Goal: Information Seeking & Learning: Understand process/instructions

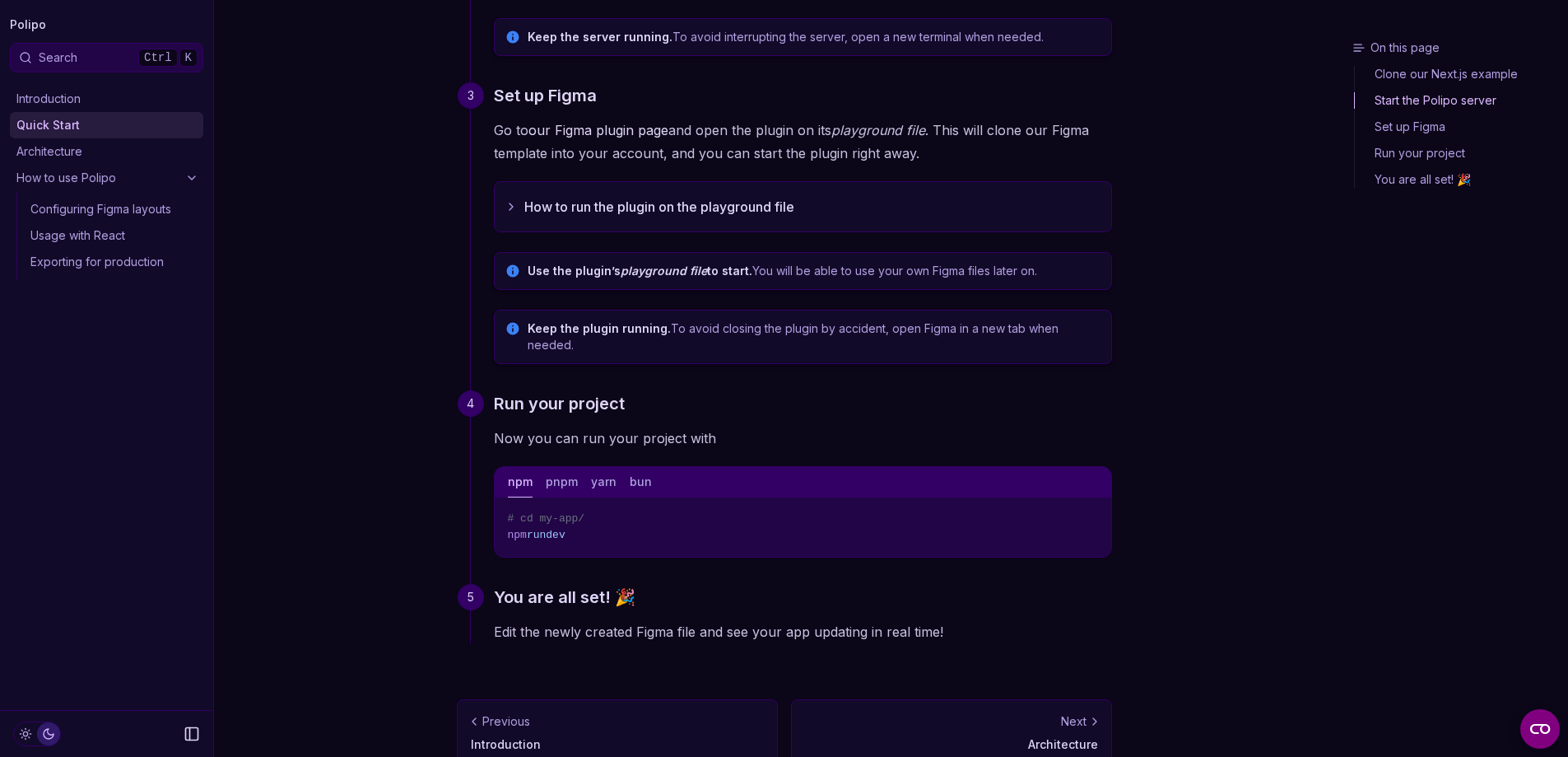
scroll to position [494, 0]
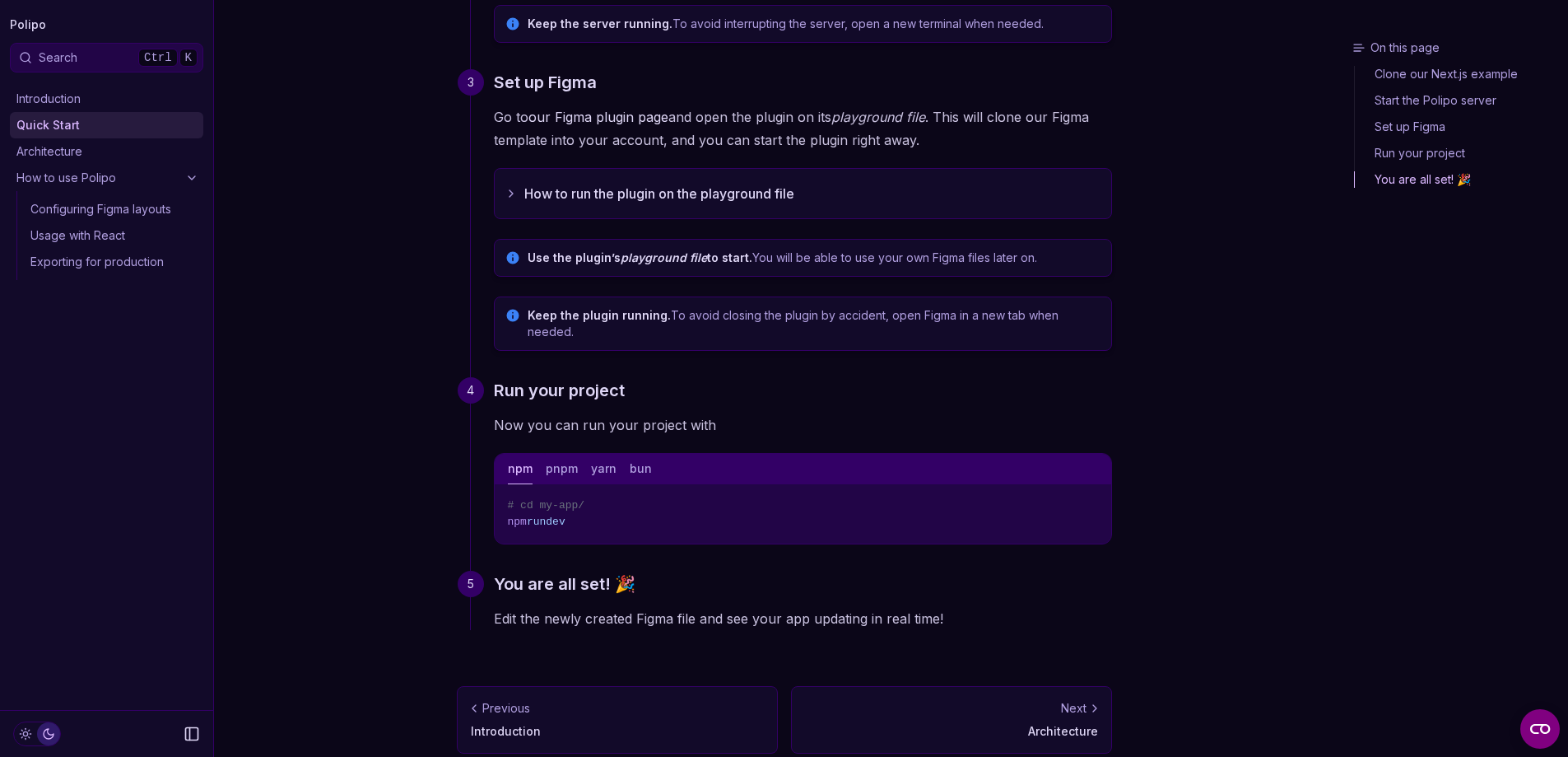
click at [966, 700] on div "Next" at bounding box center [951, 708] width 293 height 16
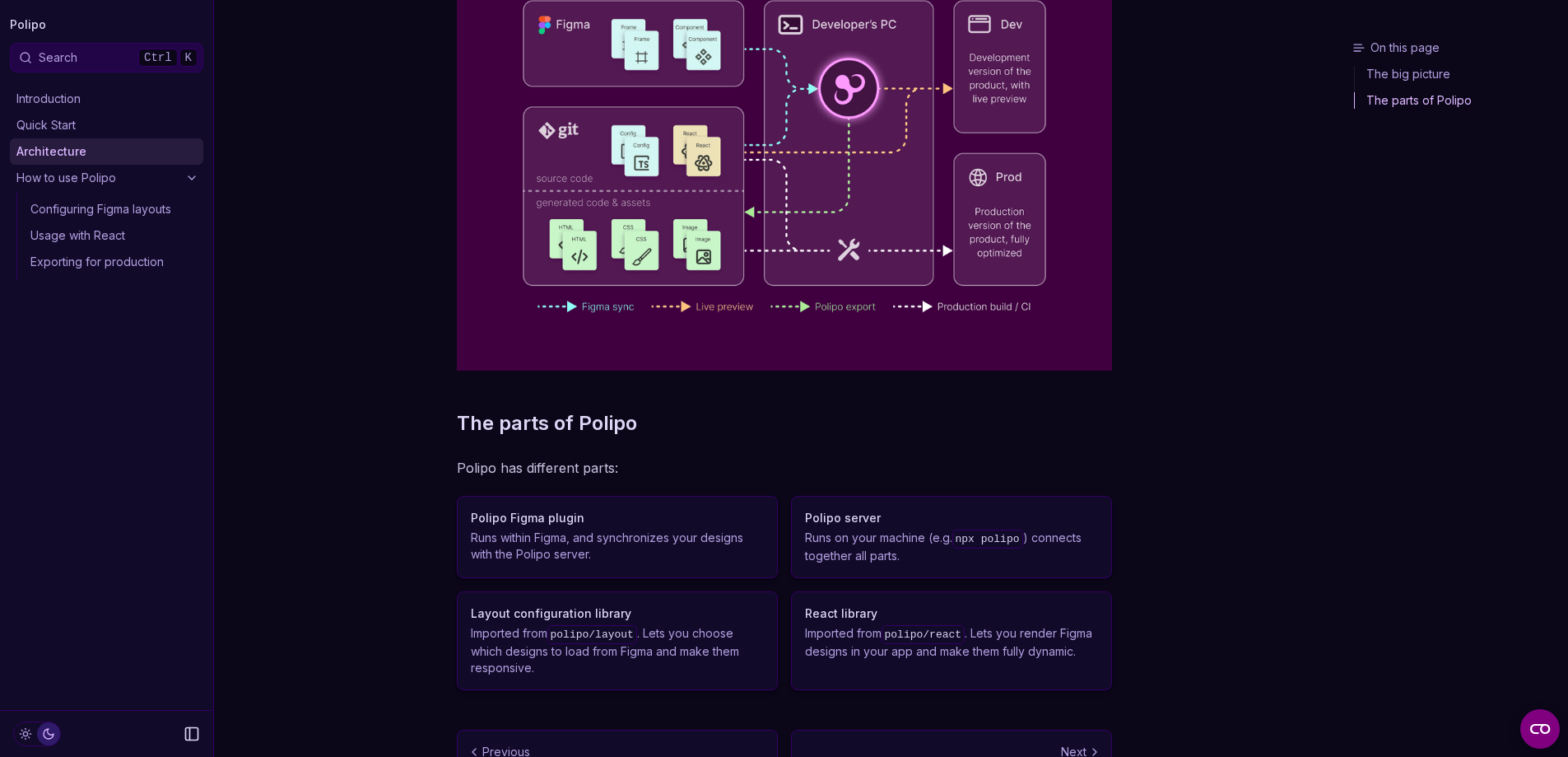
scroll to position [318, 0]
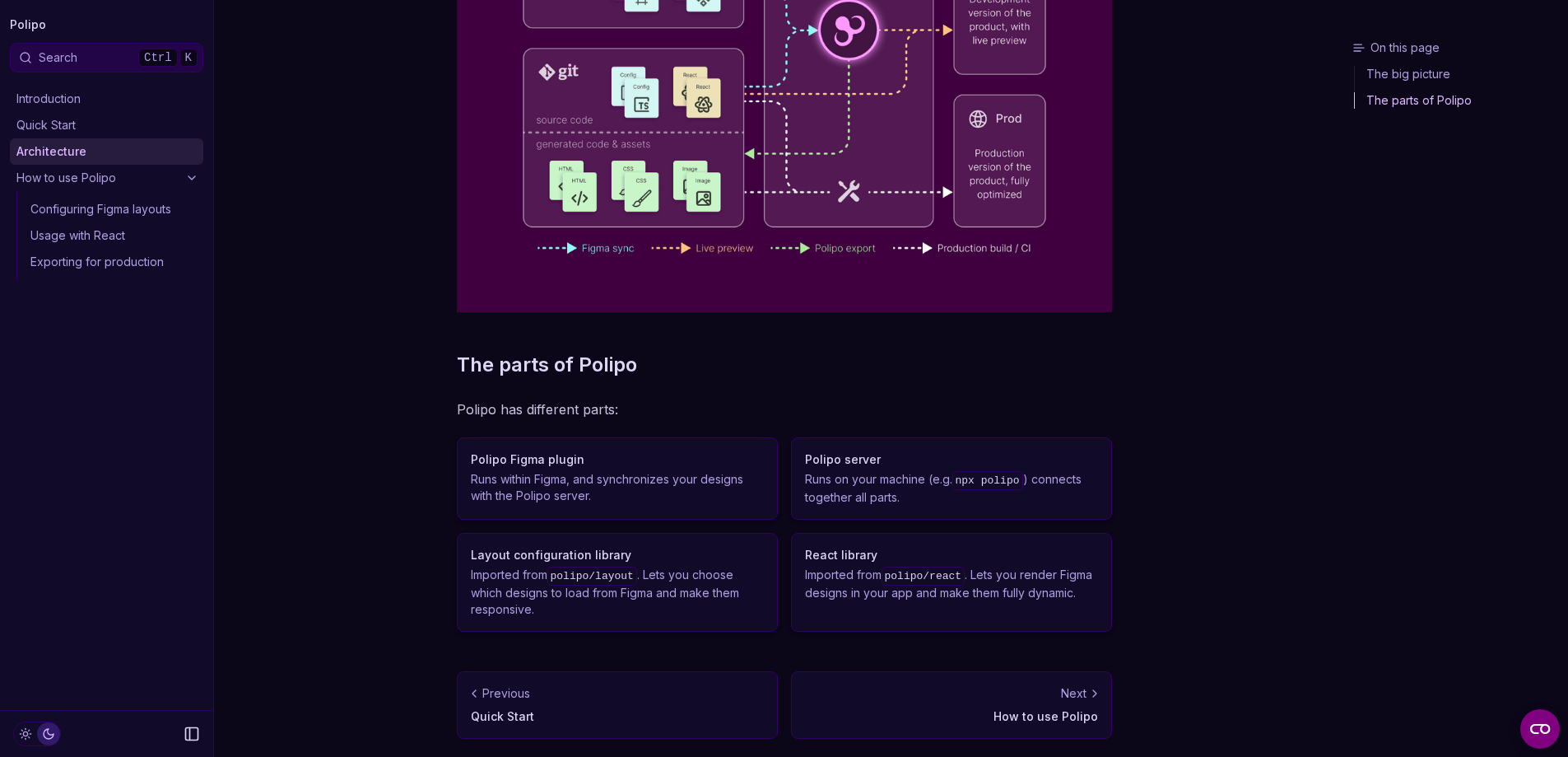
click at [996, 695] on div "Next" at bounding box center [951, 693] width 293 height 16
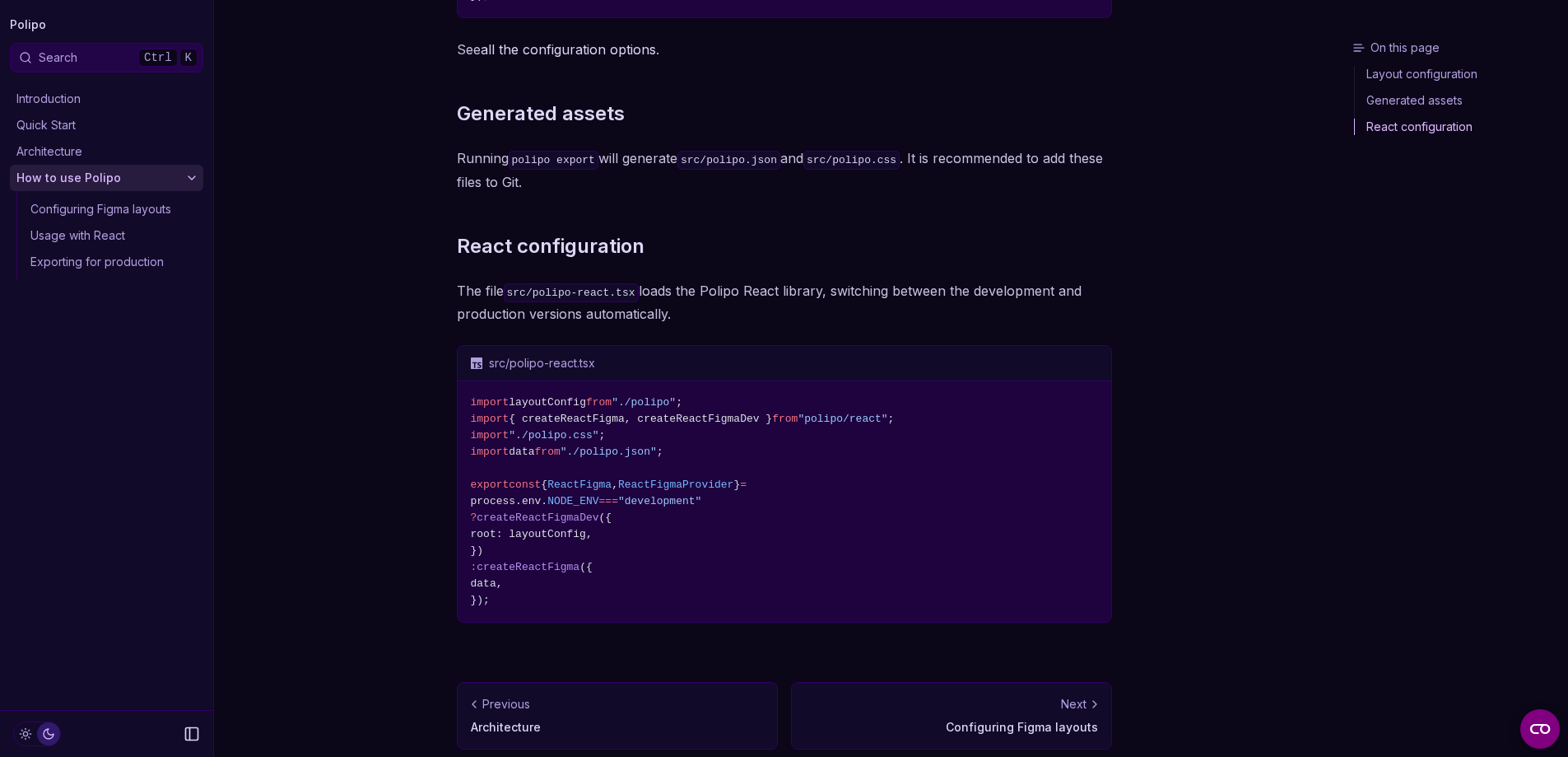
scroll to position [691, 0]
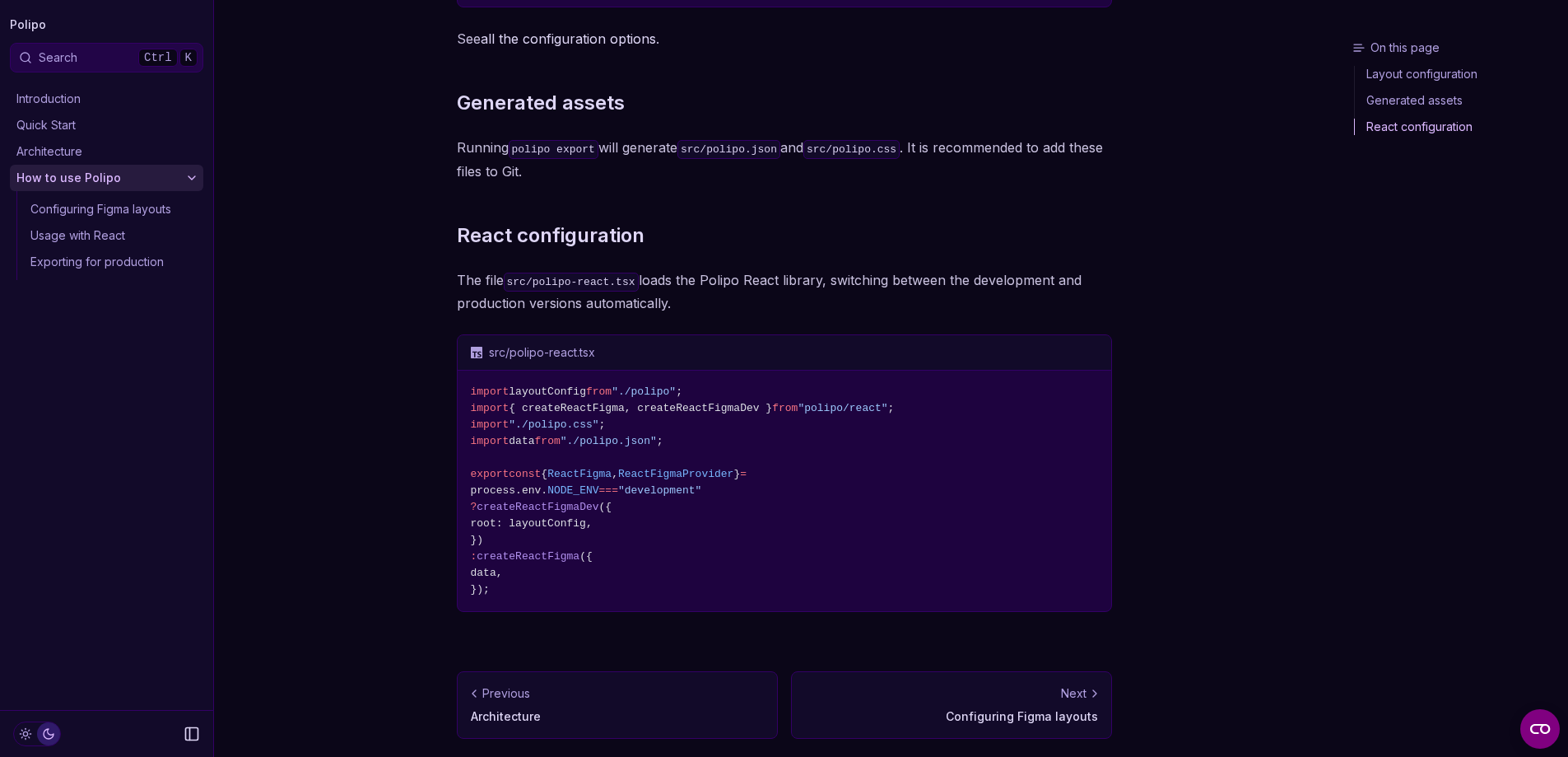
click at [994, 695] on div "Next" at bounding box center [951, 693] width 293 height 16
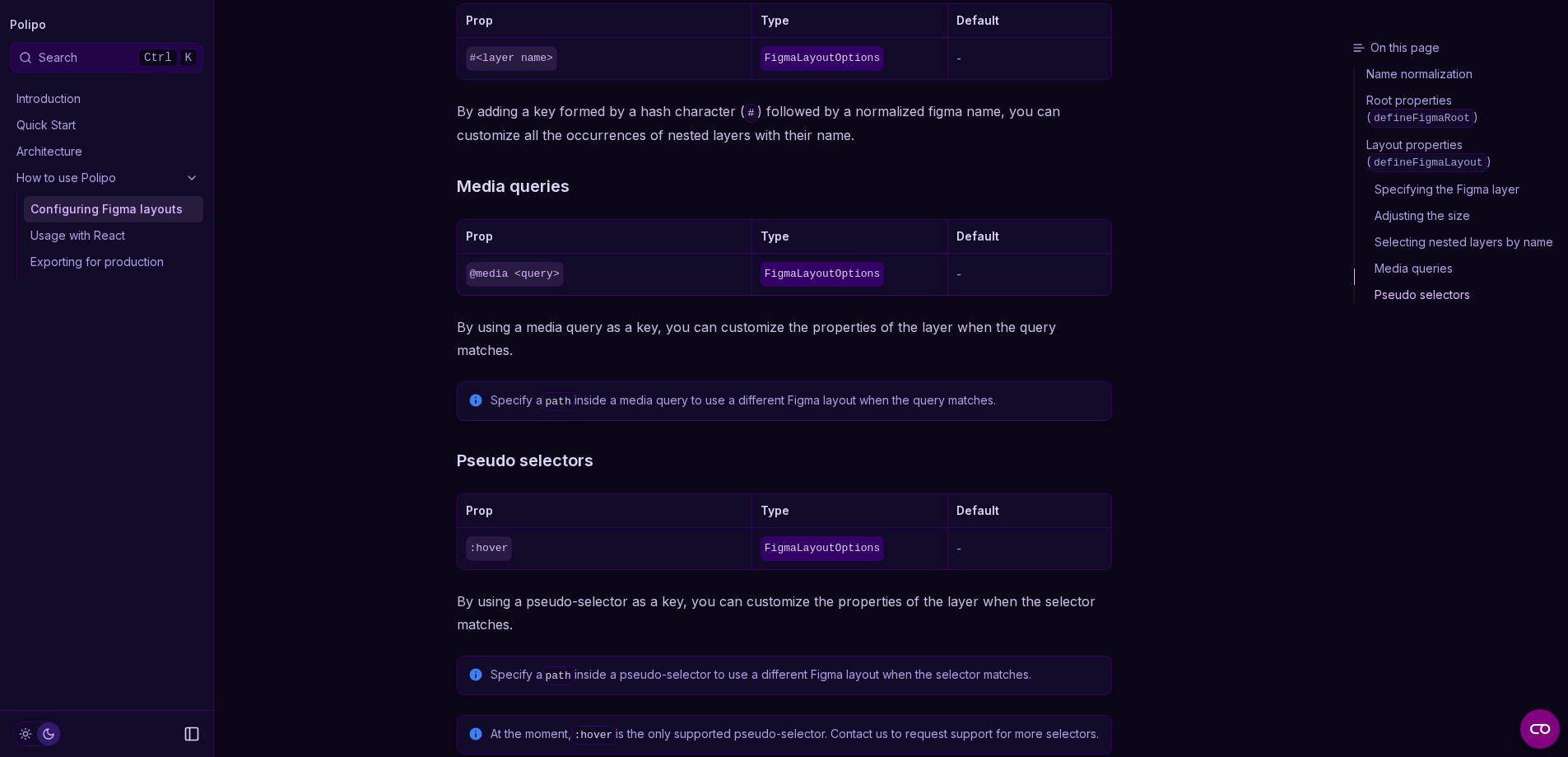
scroll to position [1882, 0]
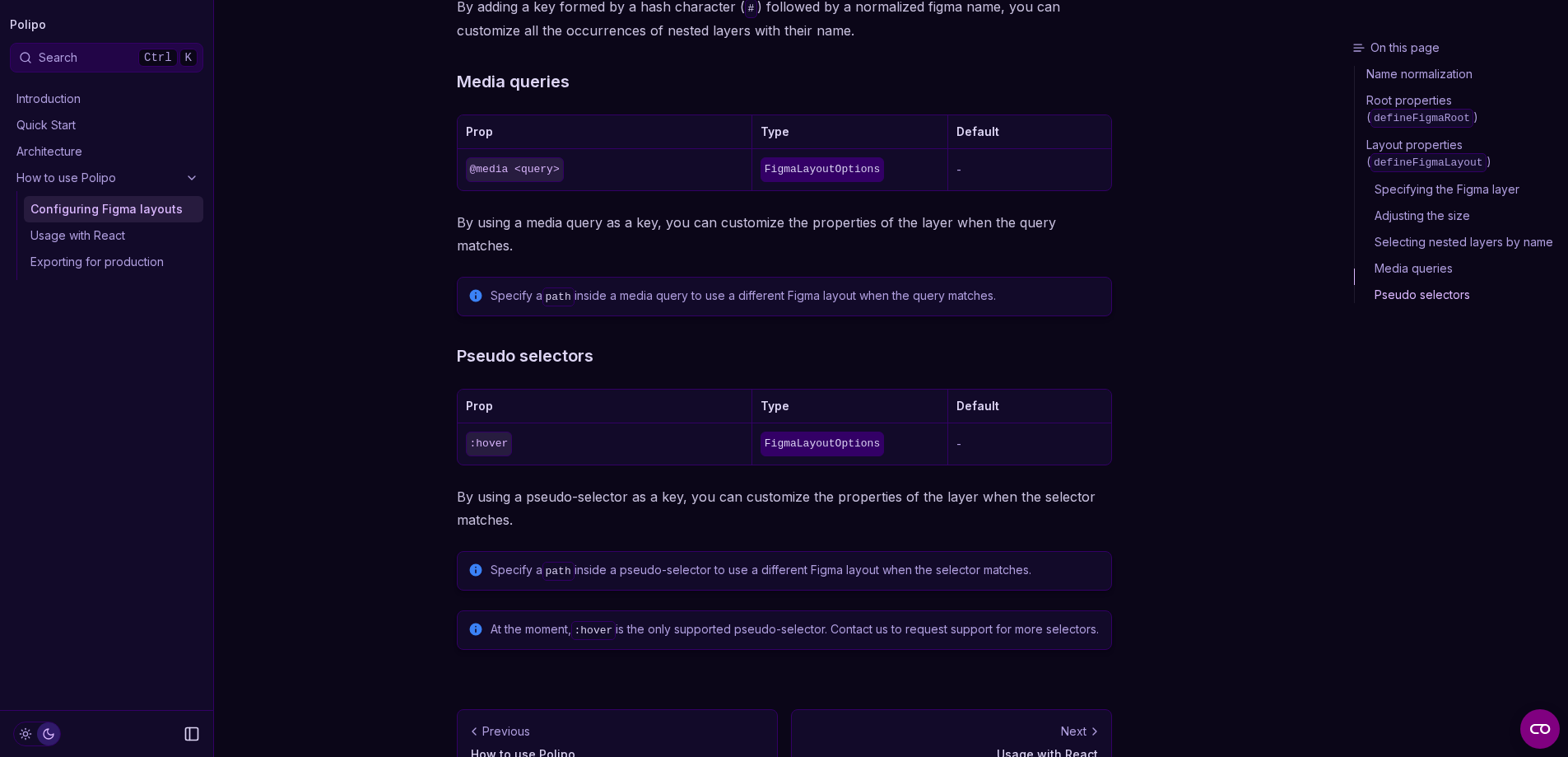
click at [1000, 723] on div "Next" at bounding box center [951, 731] width 293 height 16
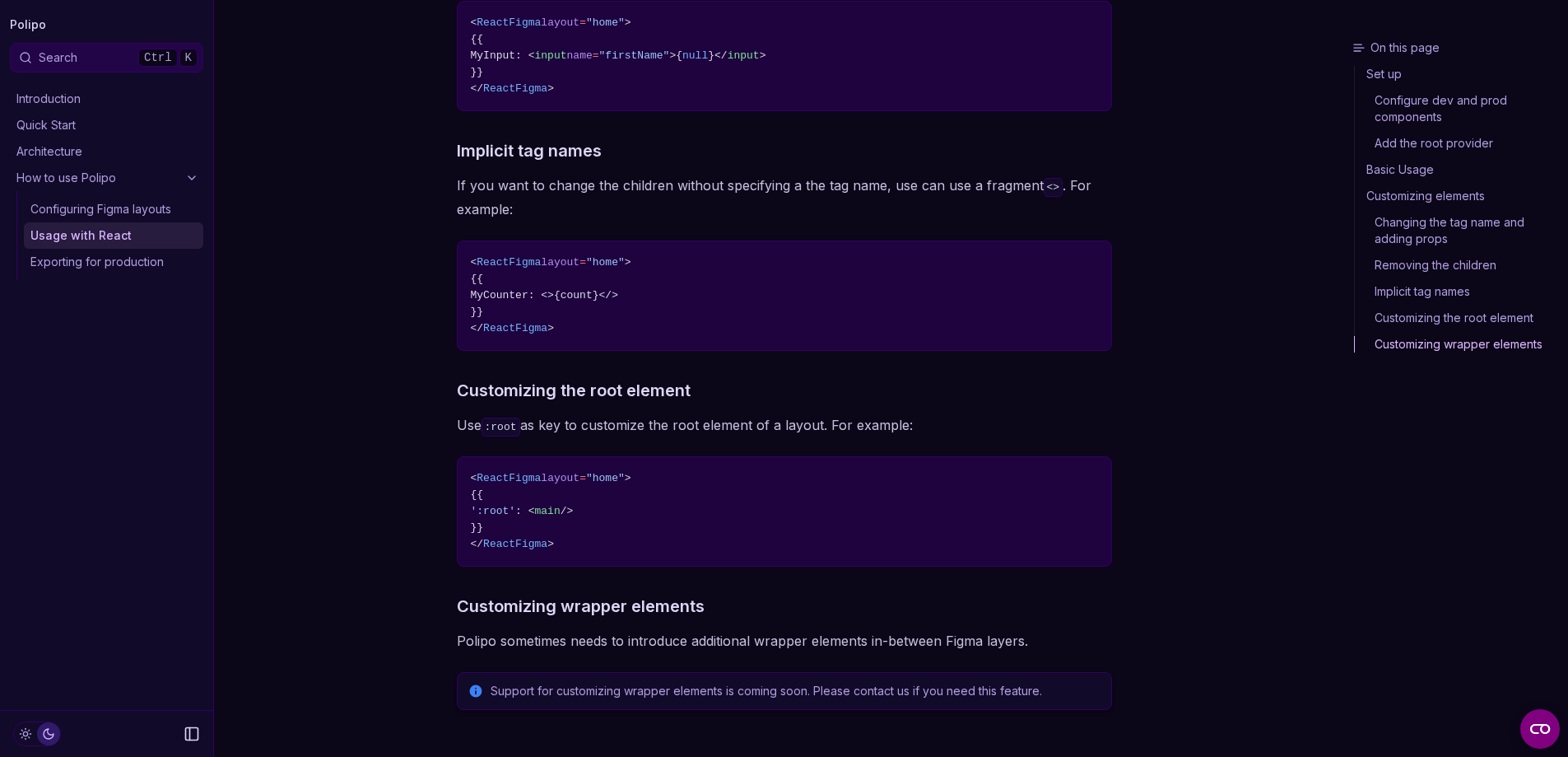
scroll to position [2978, 0]
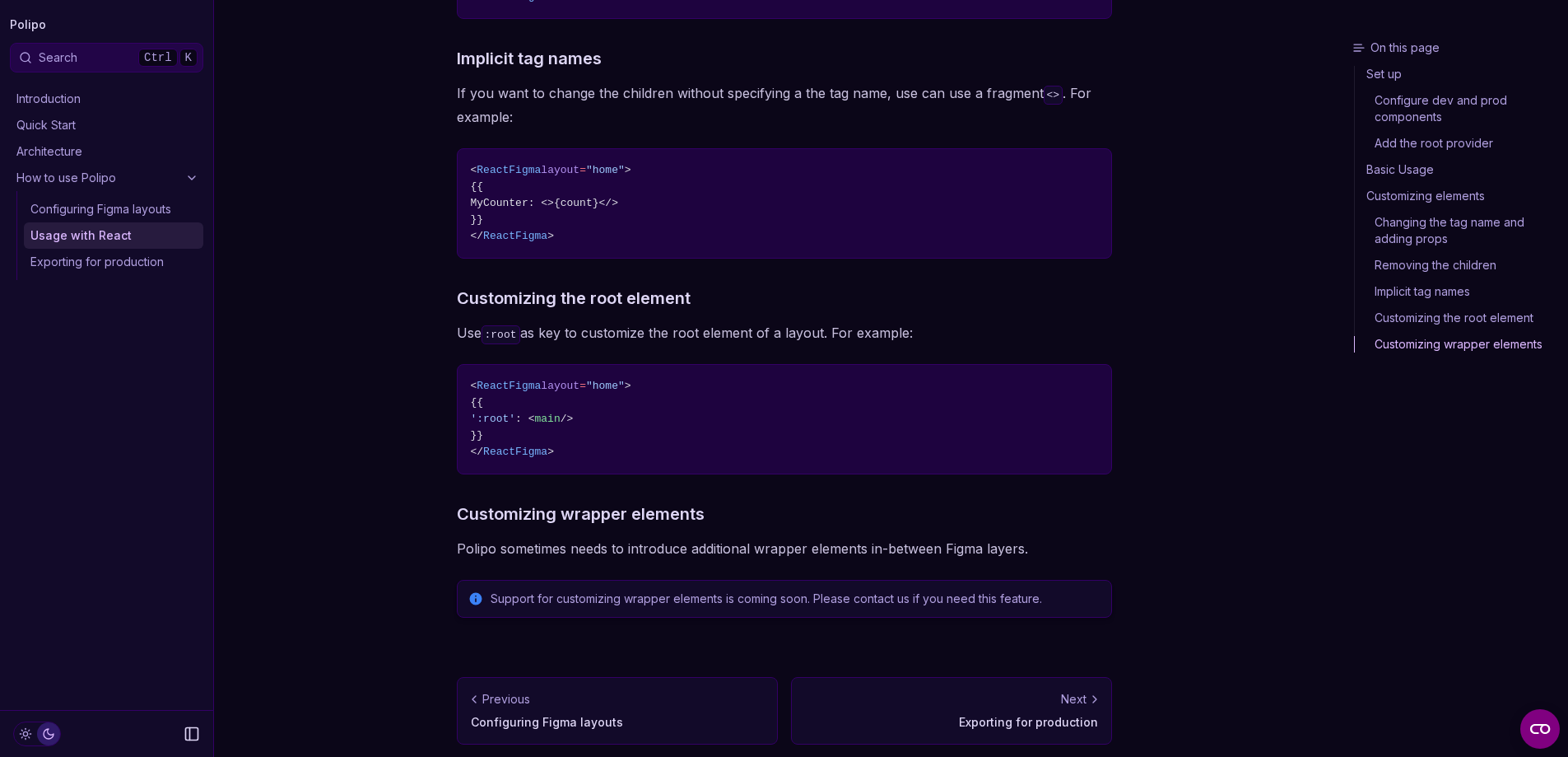
click at [823, 714] on p "Exporting for production" at bounding box center [951, 722] width 293 height 16
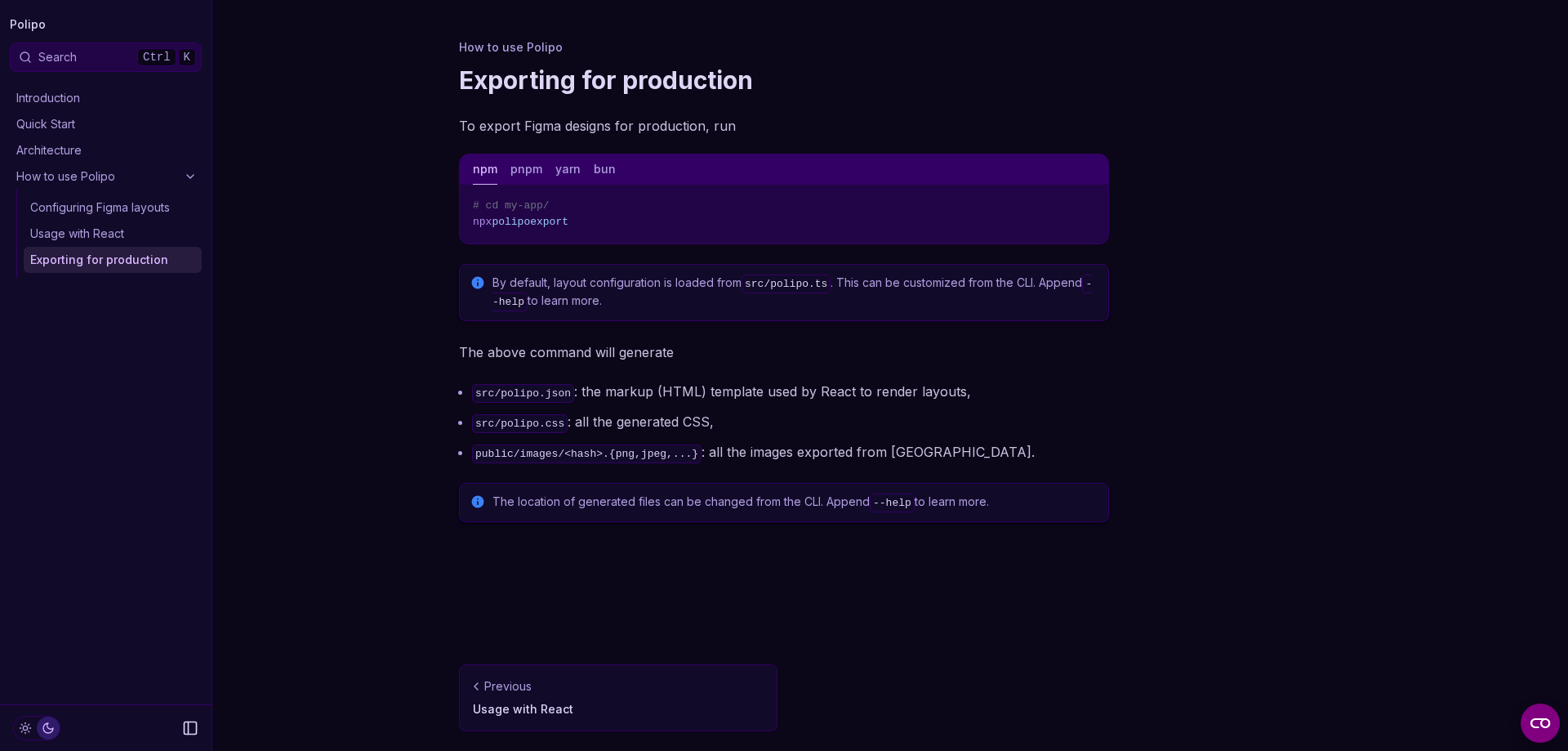
click at [183, 728] on icon "Collapse Sidebar" at bounding box center [190, 728] width 16 height 16
click at [189, 731] on icon "Collapse Sidebar" at bounding box center [189, 728] width 0 height 12
click at [39, 23] on link "Polipo" at bounding box center [27, 24] width 36 height 23
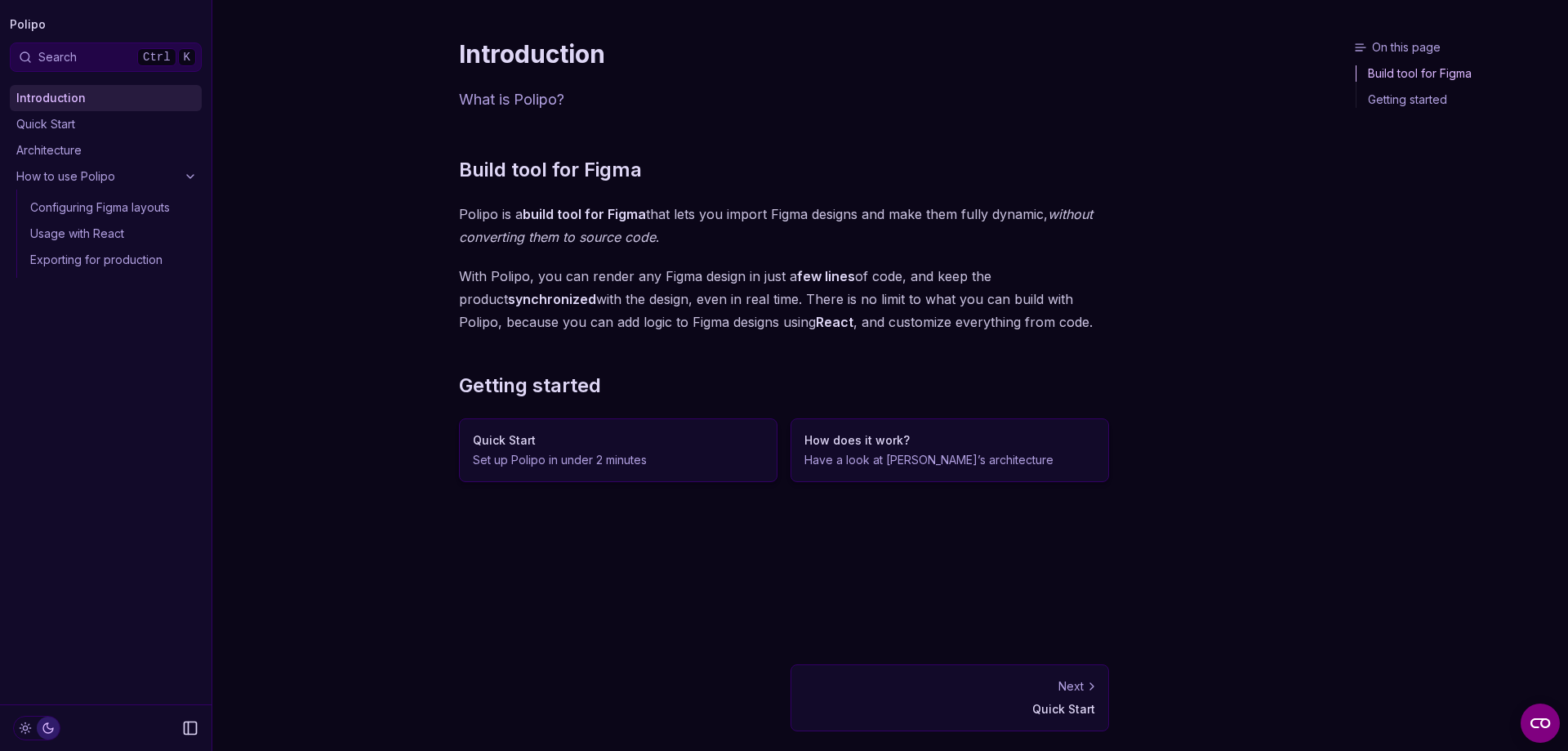
click at [46, 131] on link "Quick Start" at bounding box center [105, 124] width 192 height 26
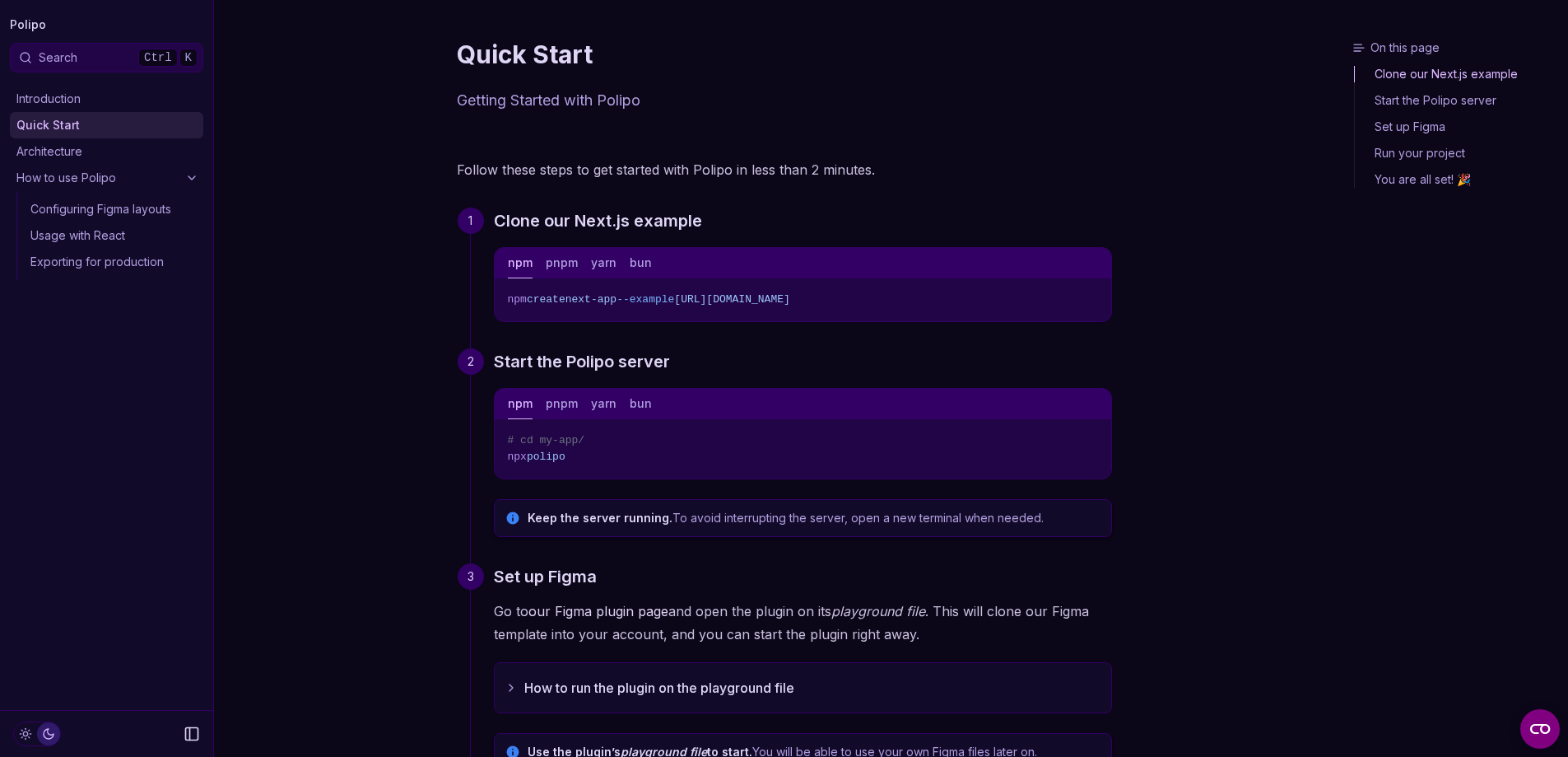
click at [16, 30] on link "Polipo" at bounding box center [27, 25] width 36 height 23
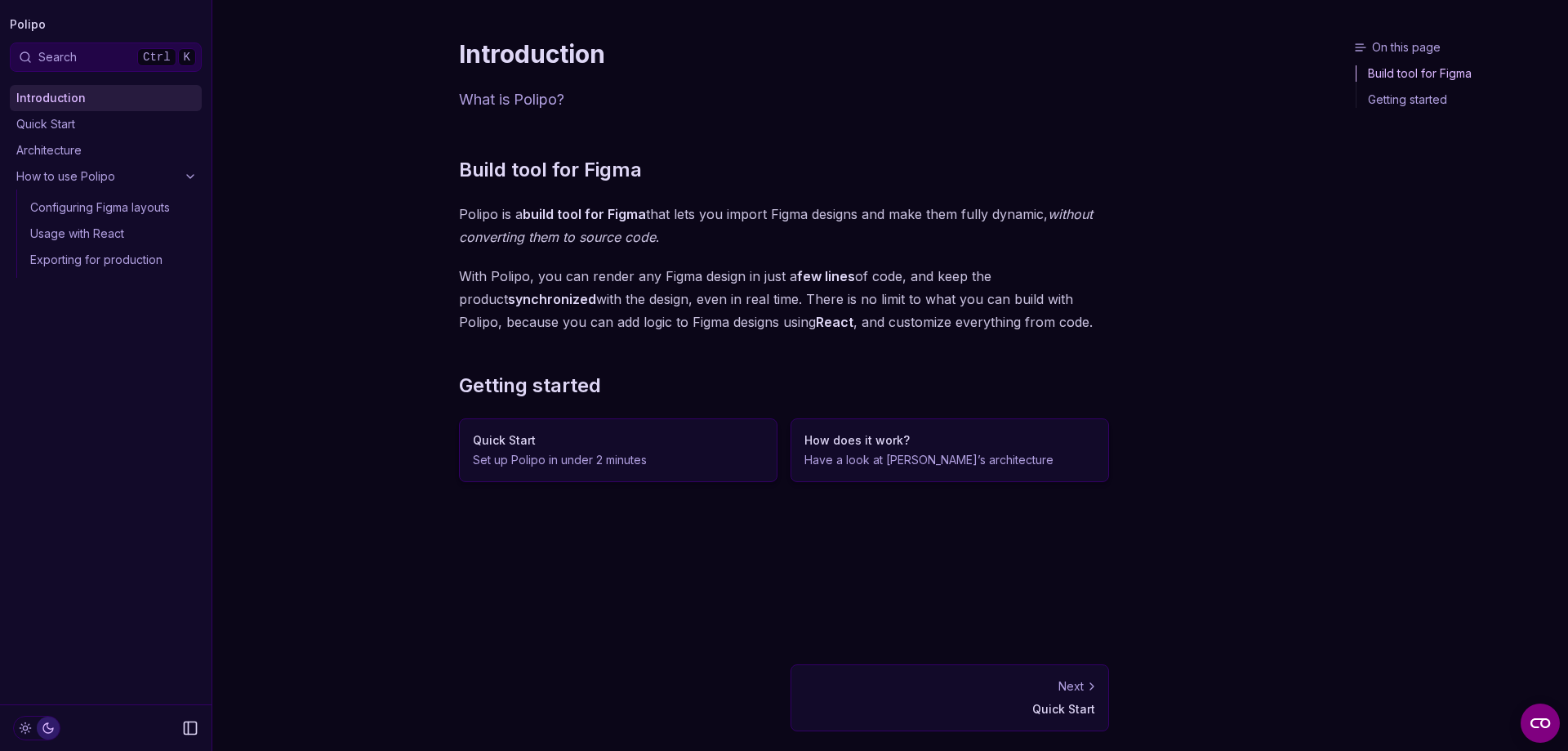
click at [23, 23] on link "Polipo" at bounding box center [27, 24] width 36 height 23
click at [1408, 96] on link "Getting started" at bounding box center [1459, 97] width 205 height 22
click at [1016, 709] on p "Quick Start" at bounding box center [950, 709] width 291 height 16
